Goal: Task Accomplishment & Management: Manage account settings

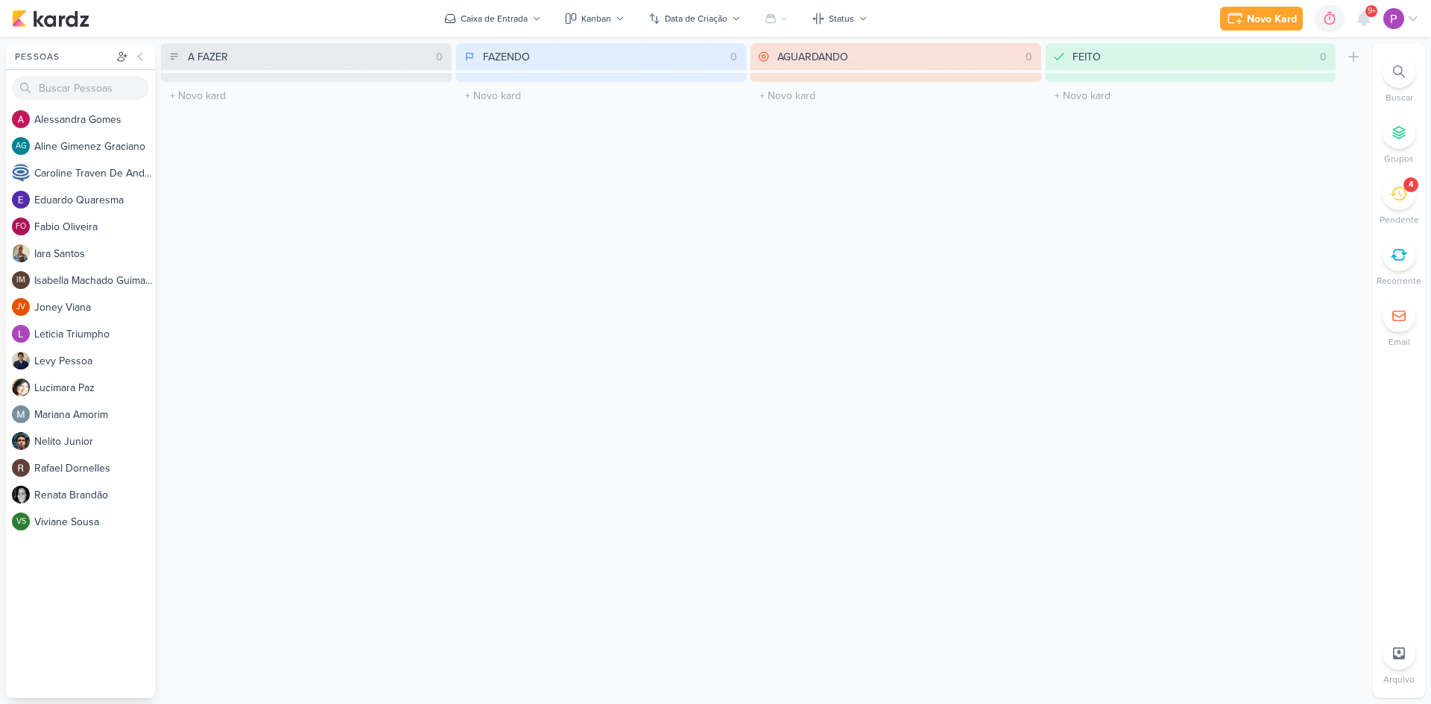
click at [1402, 202] on div "4" at bounding box center [1399, 193] width 33 height 33
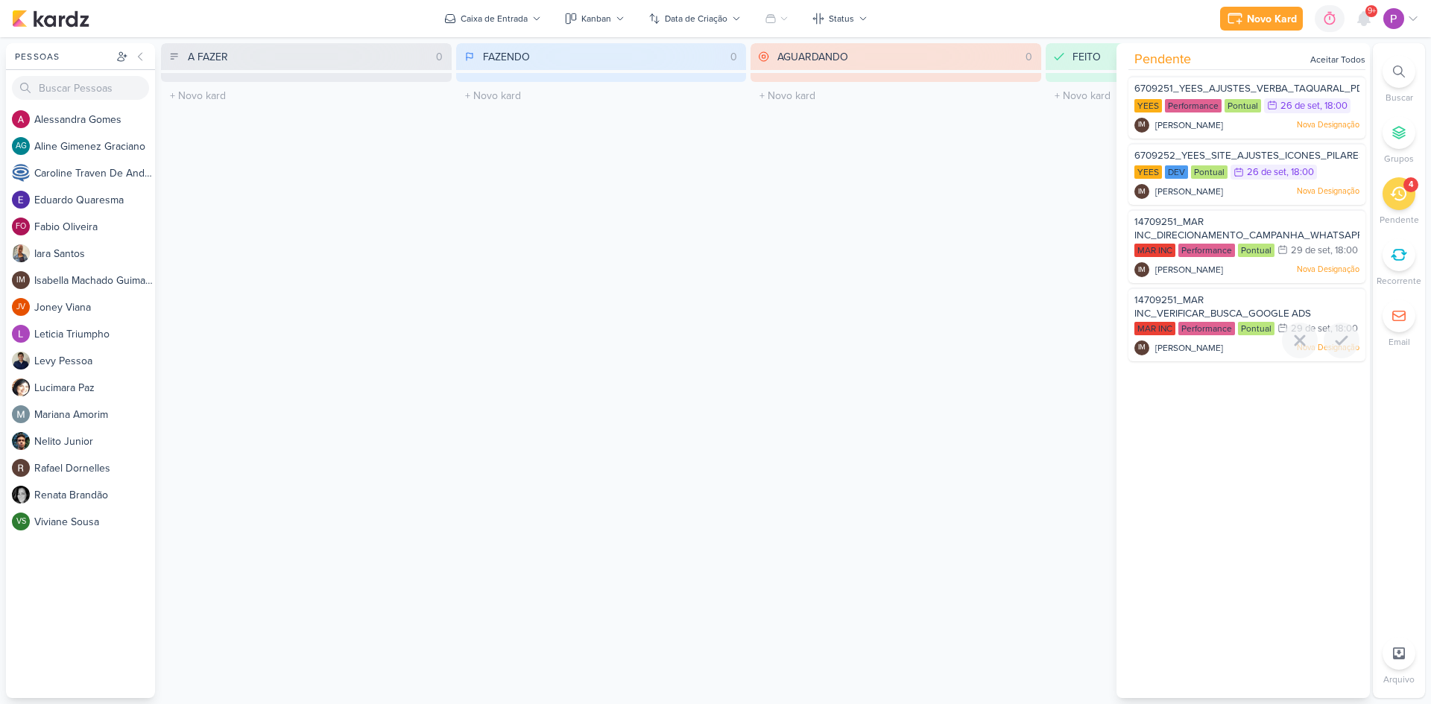
click at [1197, 320] on span "14709251_MAR INC_VERIFICAR_BUSCA_GOOGLE ADS" at bounding box center [1222, 306] width 177 height 25
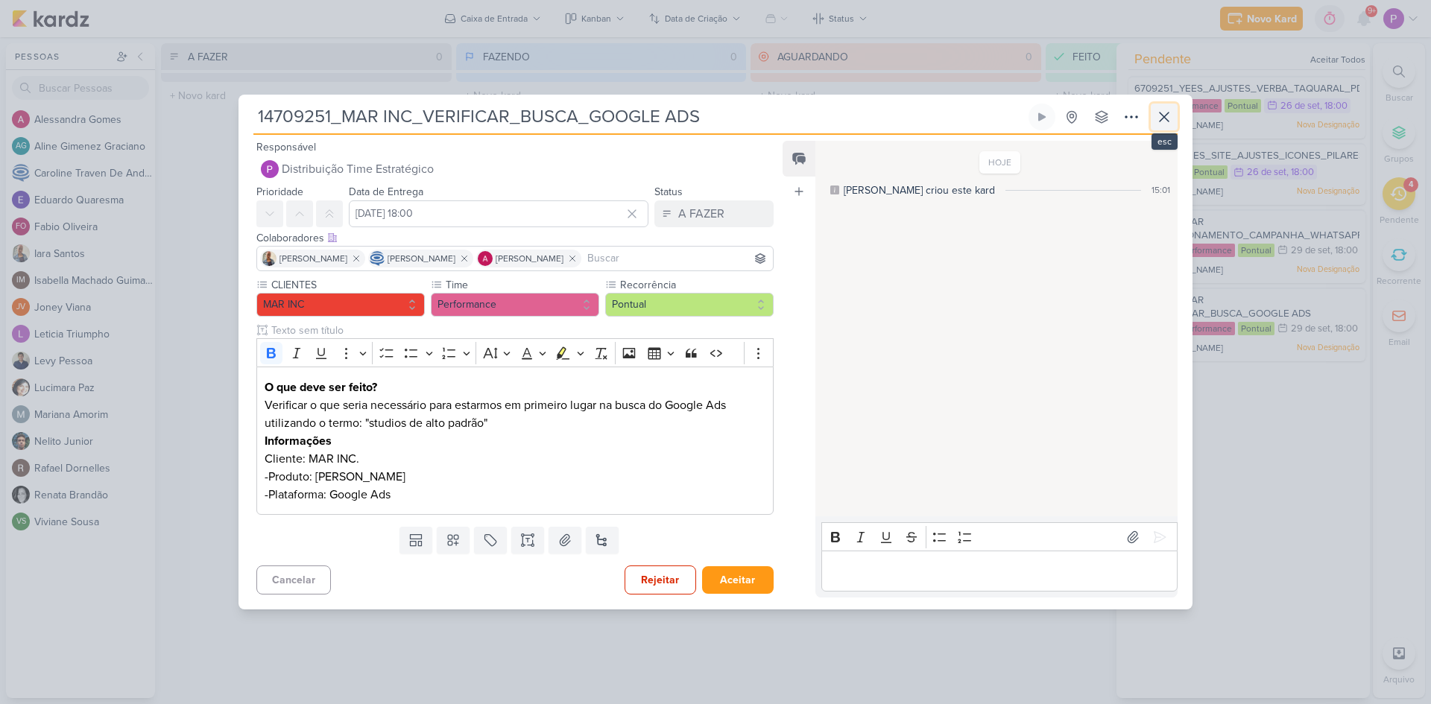
click at [1173, 109] on button at bounding box center [1164, 117] width 27 height 27
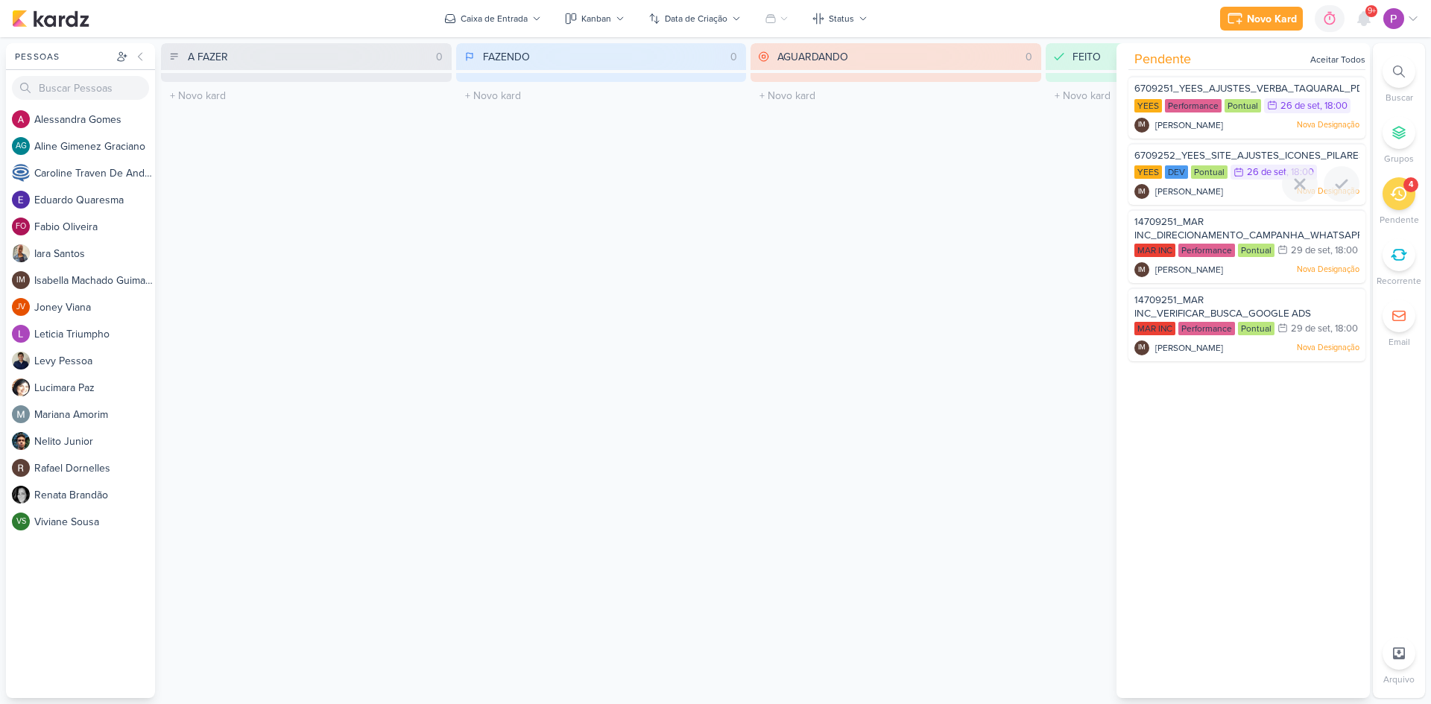
click at [1253, 151] on span "6709252_YEES_SITE_AJUSTES_ICONES_PILARES" at bounding box center [1249, 156] width 230 height 12
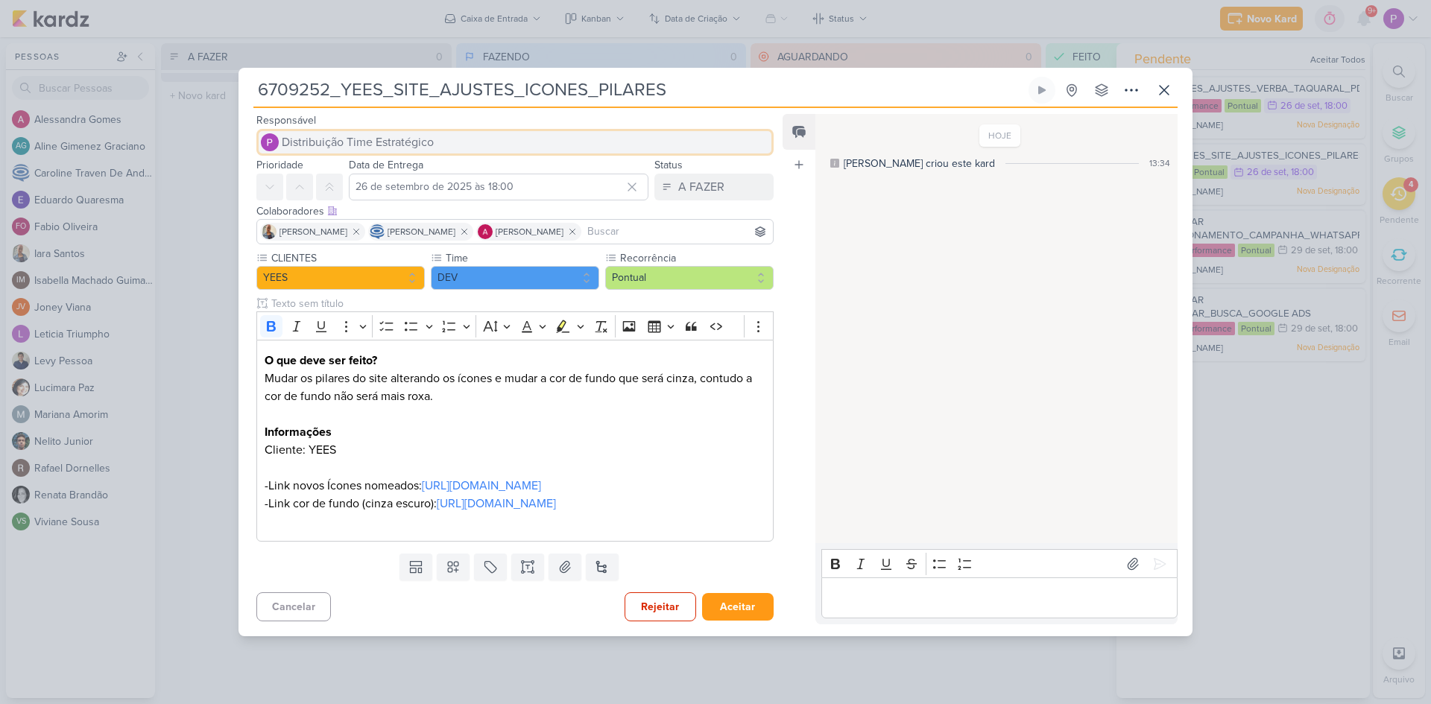
click at [382, 133] on span "Distribuição Time Estratégico" at bounding box center [358, 142] width 152 height 18
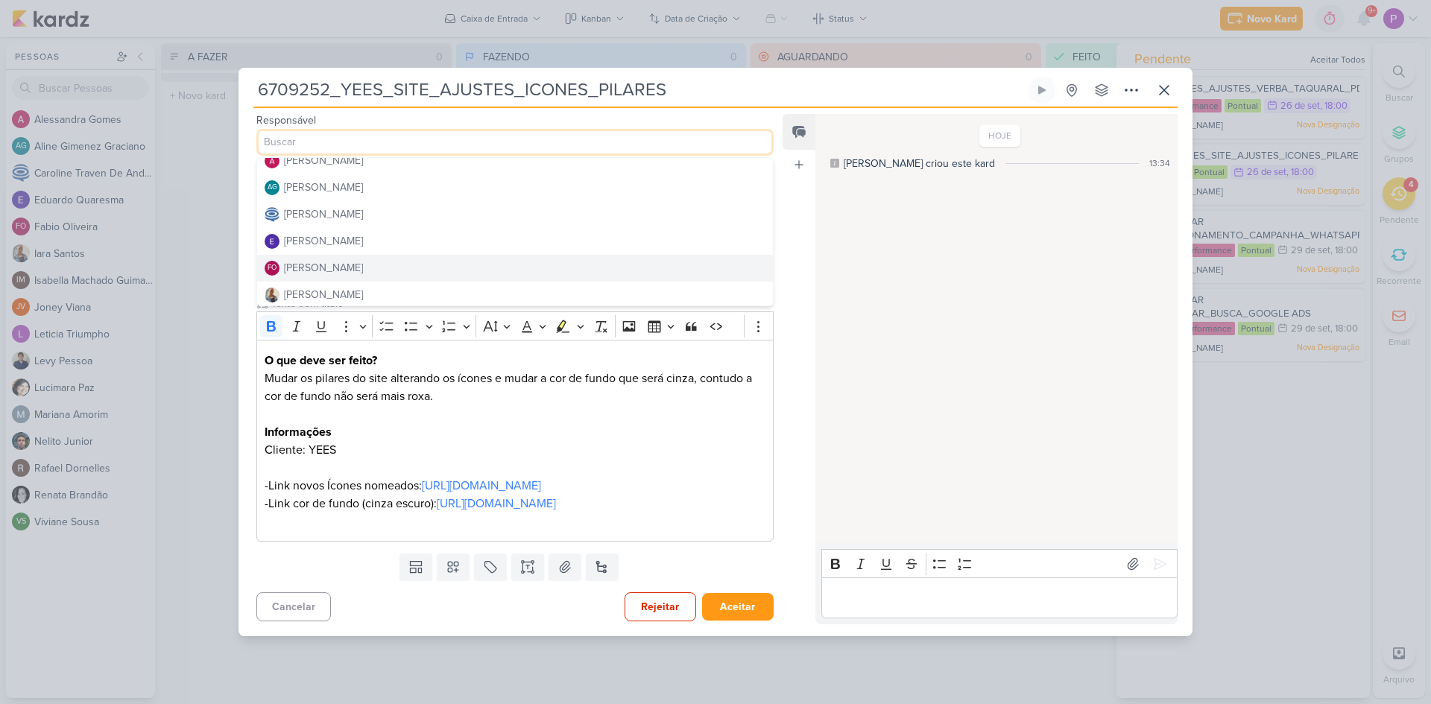
scroll to position [10, 0]
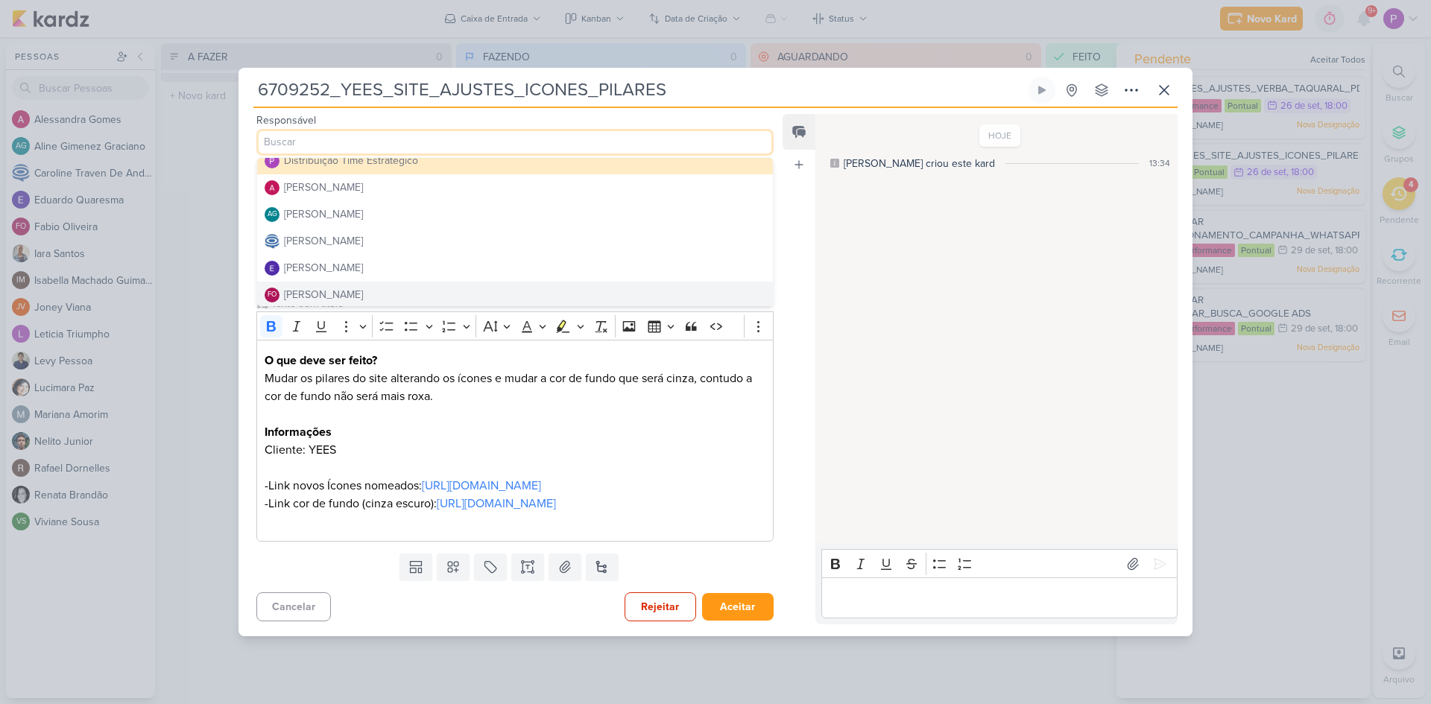
click at [340, 287] on div "[PERSON_NAME]" at bounding box center [323, 295] width 79 height 16
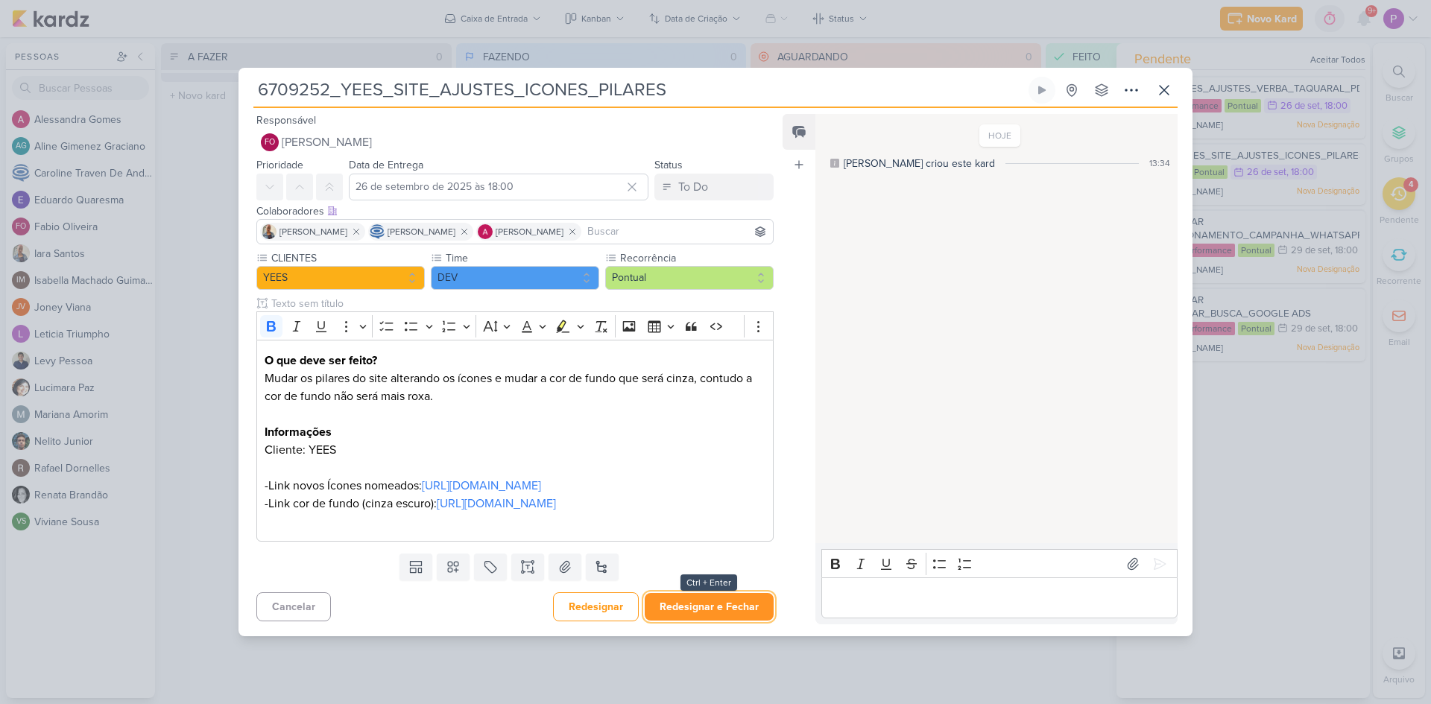
click at [695, 621] on button "Redesignar e Fechar" at bounding box center [709, 607] width 129 height 28
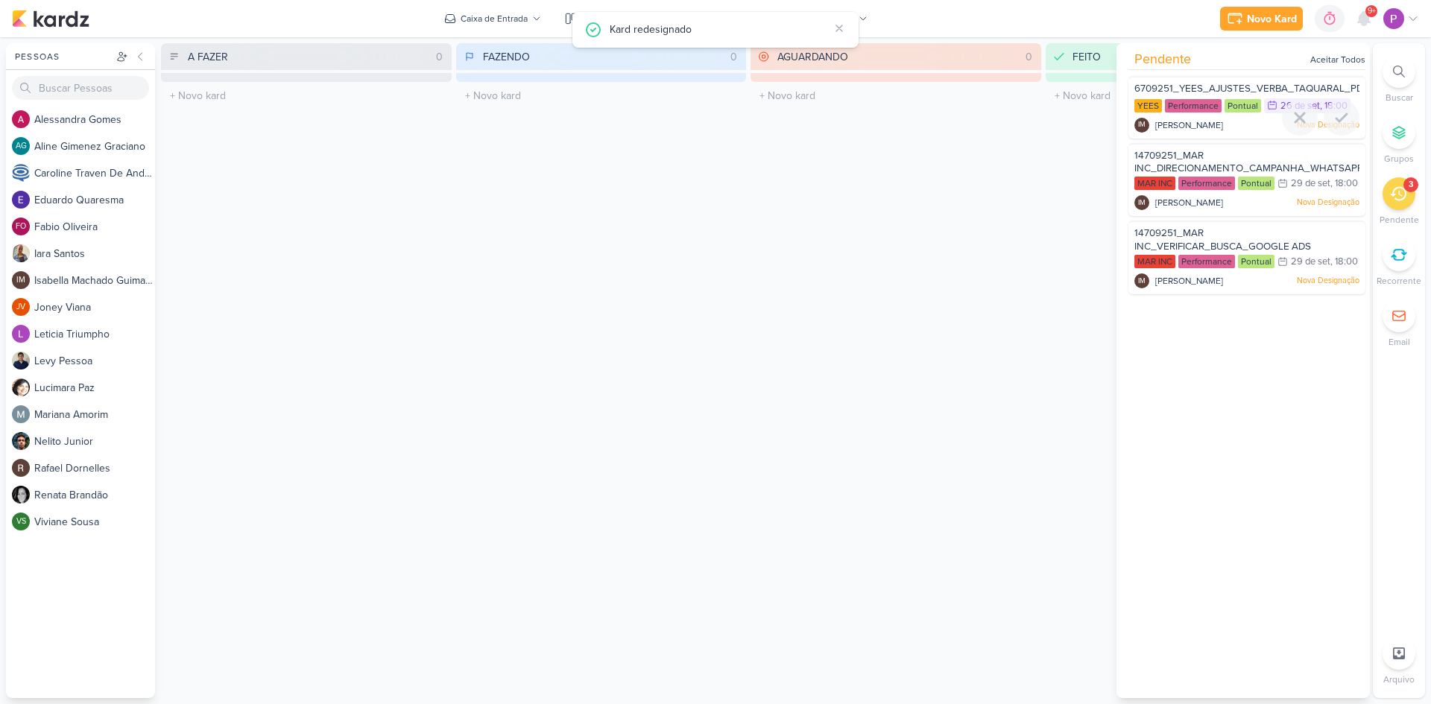
click at [1252, 88] on span "6709251_YEES_AJUSTES_VERBA_TAQUARAL_PDM_SETEMBRO_OUTUBRO" at bounding box center [1307, 89] width 347 height 12
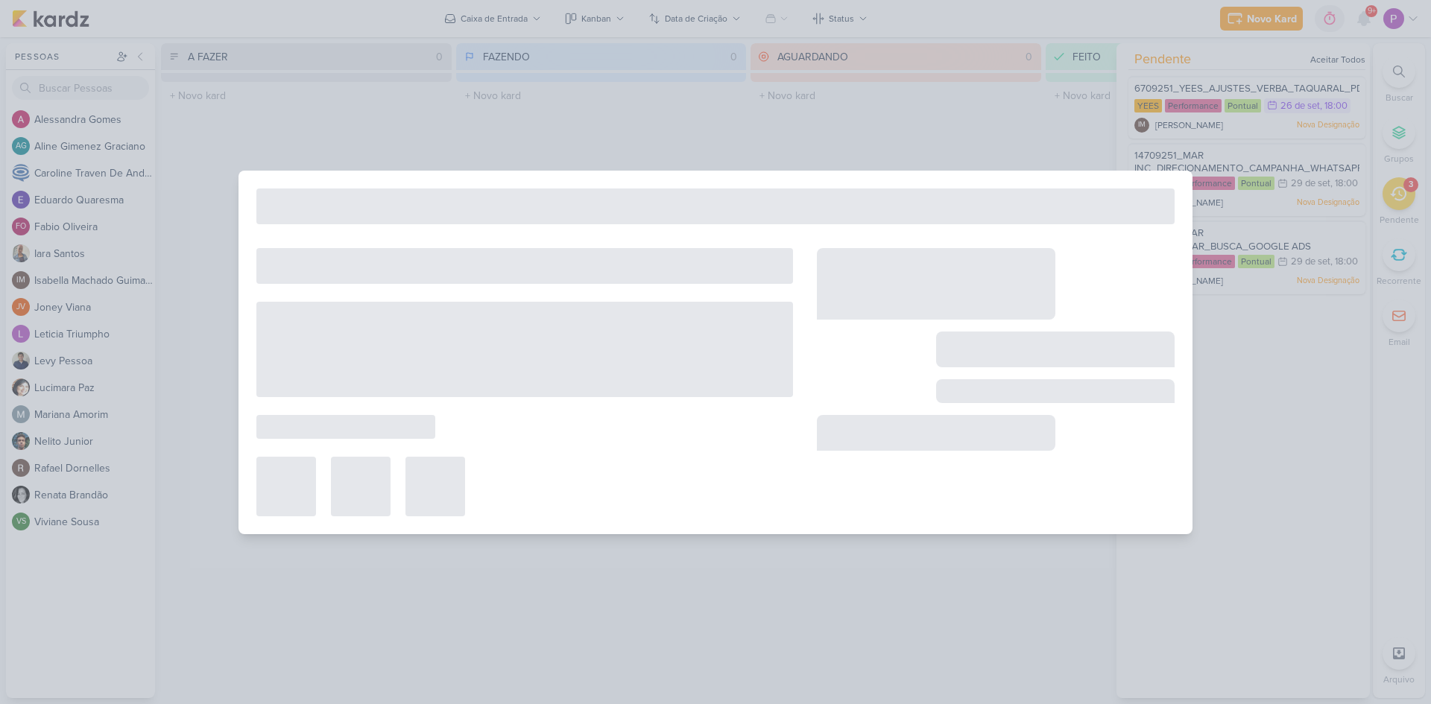
type input "6709251_YEES_AJUSTES_VERBA_TAQUARAL_PDM_SETEMBRO_OUTUBRO"
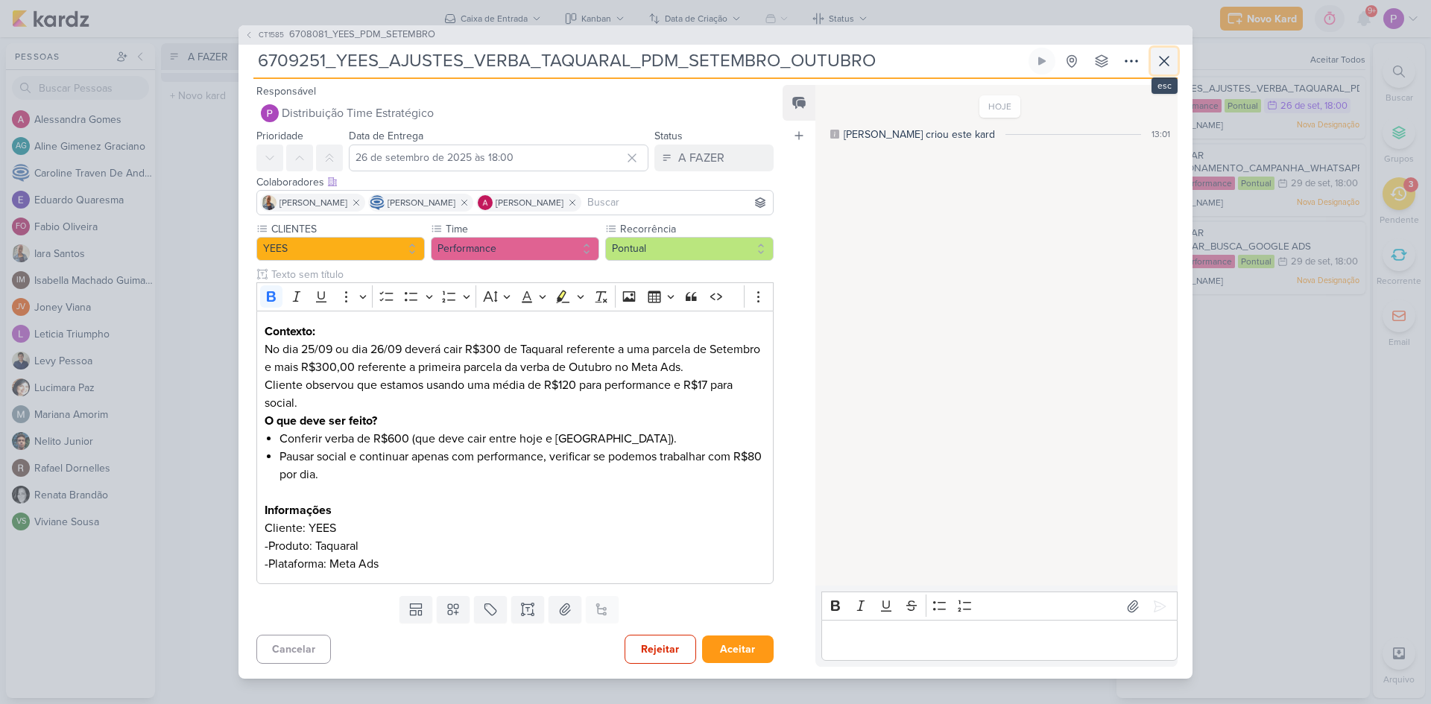
click at [1167, 69] on icon at bounding box center [1164, 61] width 18 height 18
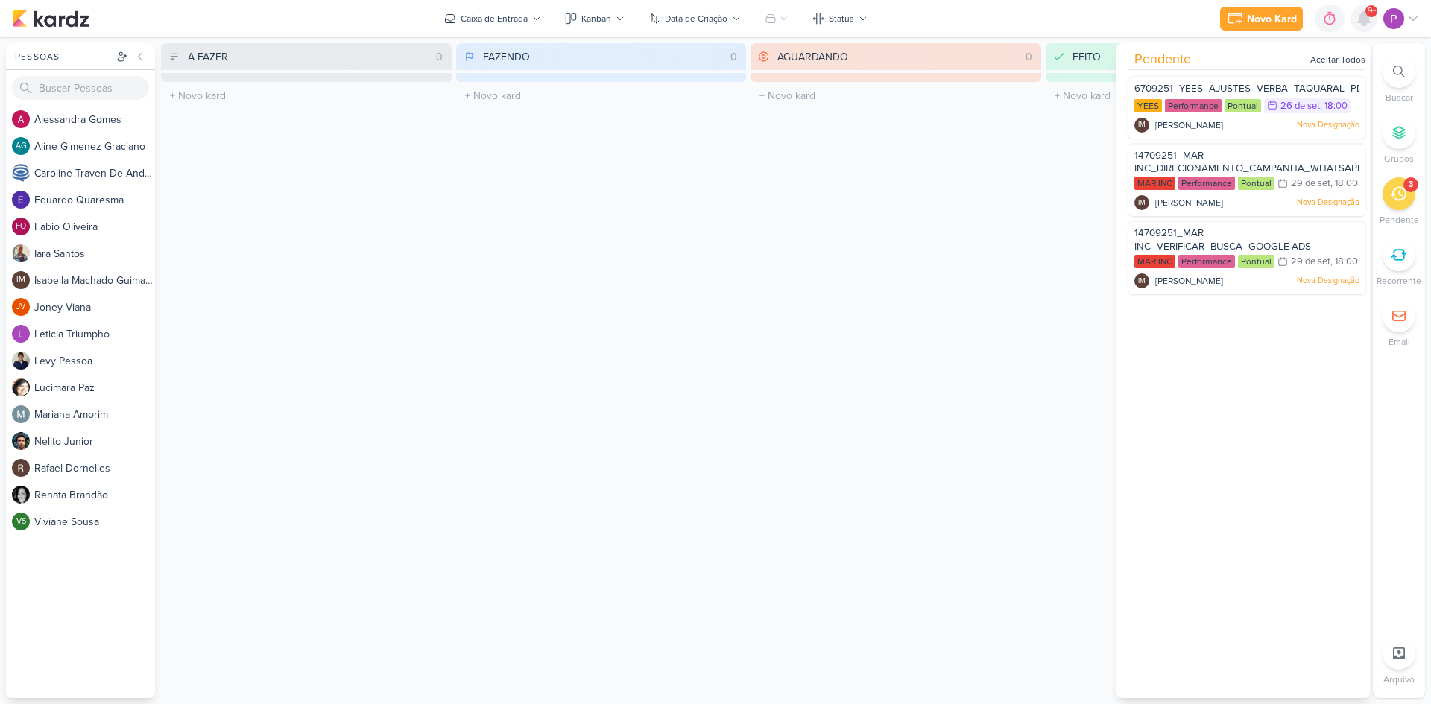
click at [1368, 22] on icon at bounding box center [1364, 18] width 12 height 13
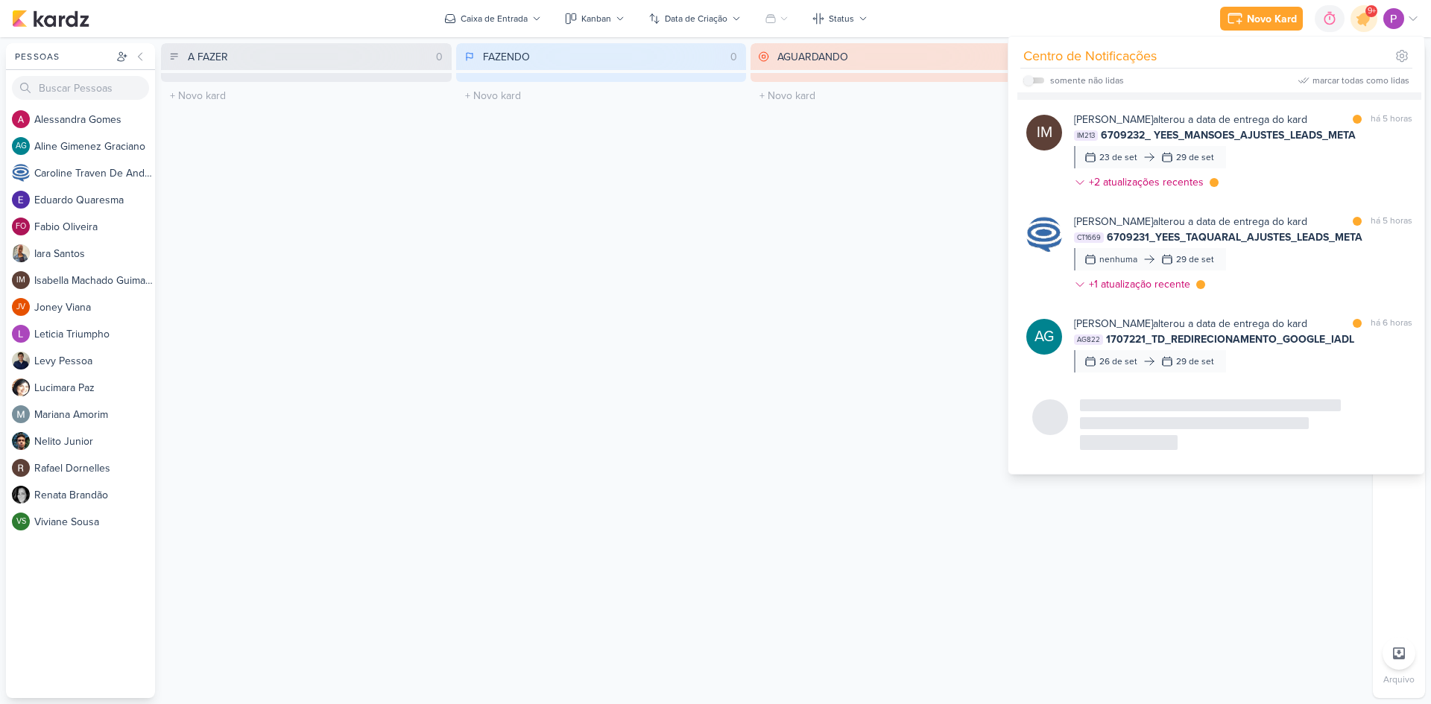
scroll to position [880, 0]
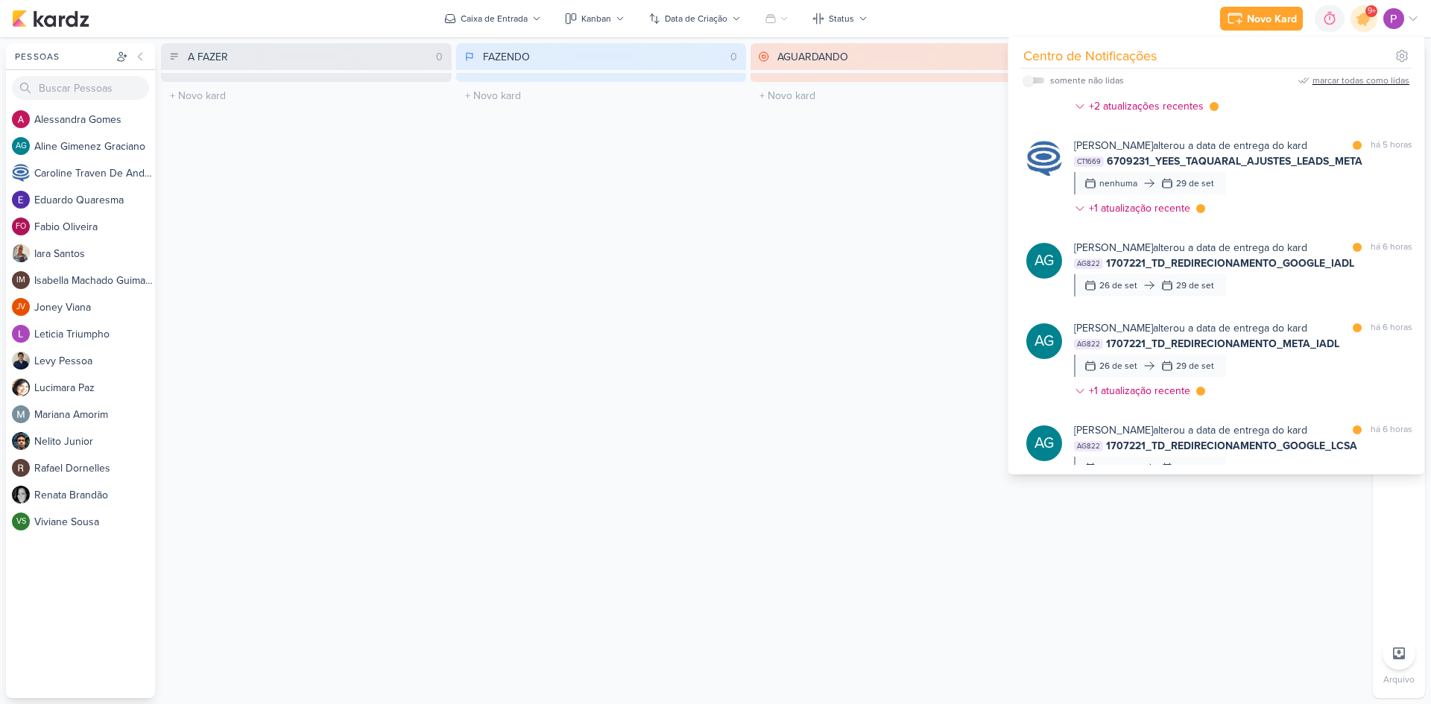
click at [1310, 84] on icon at bounding box center [1304, 81] width 12 height 12
click at [1363, 29] on icon at bounding box center [1363, 18] width 25 height 25
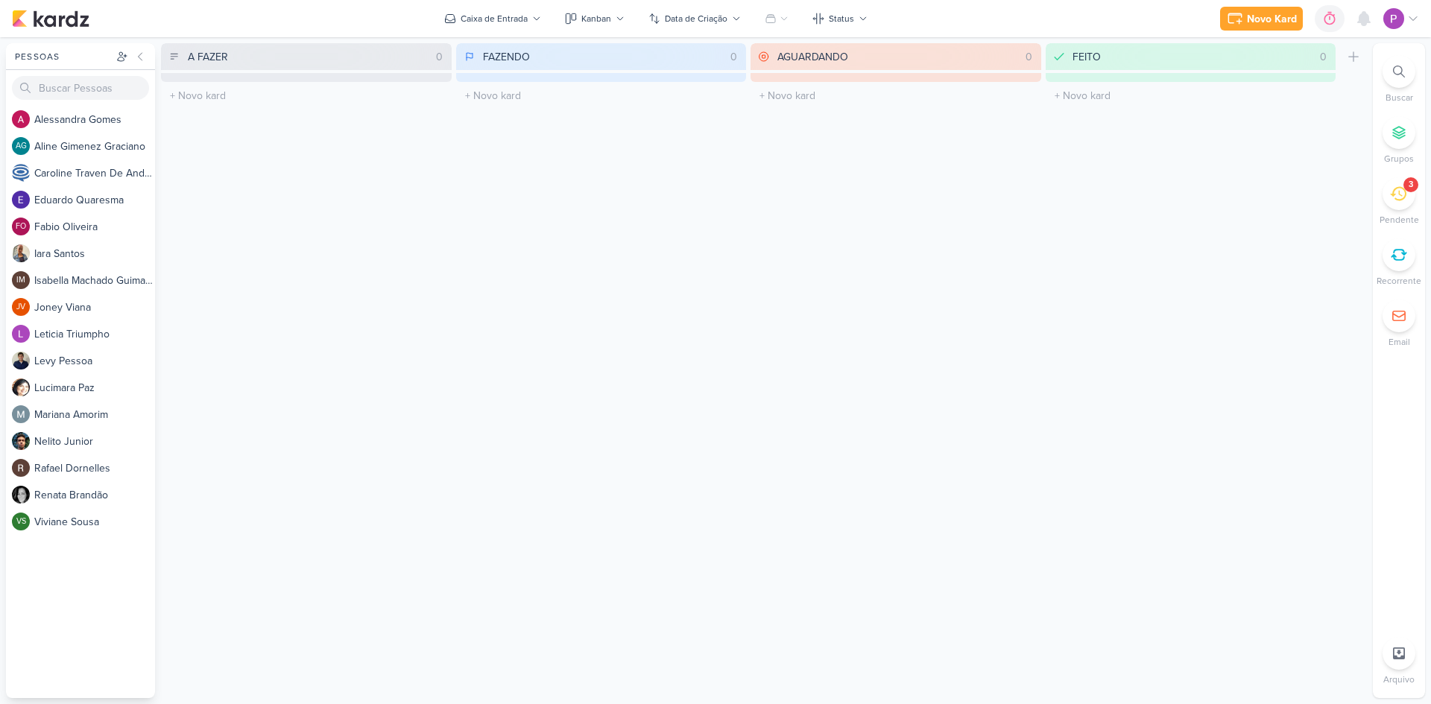
click at [1398, 206] on div "3" at bounding box center [1399, 193] width 33 height 33
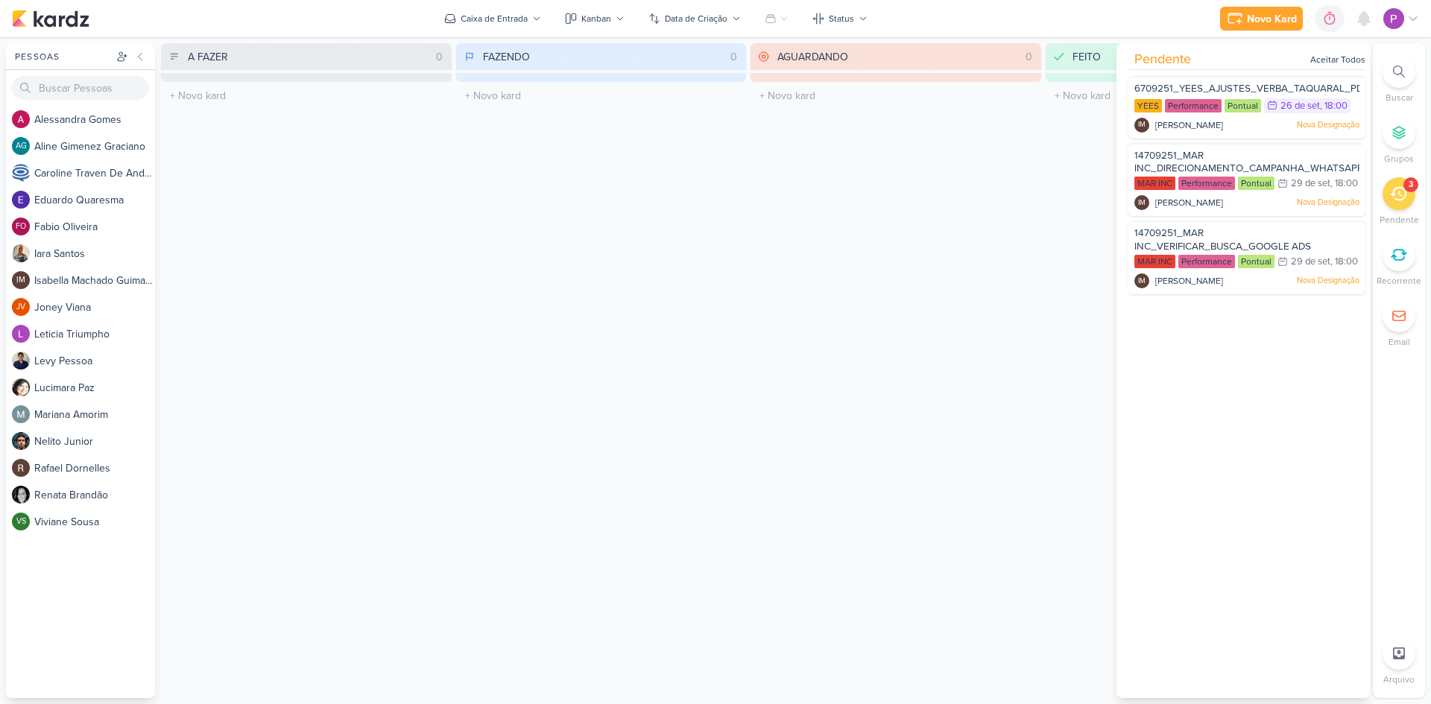
click at [1398, 206] on div "3" at bounding box center [1399, 193] width 33 height 33
